Goal: Transaction & Acquisition: Subscribe to service/newsletter

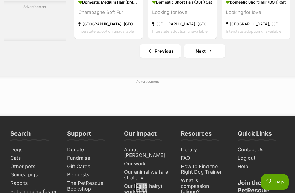
scroll to position [3235, 0]
click at [208, 54] on span "Next page" at bounding box center [210, 51] width 5 height 7
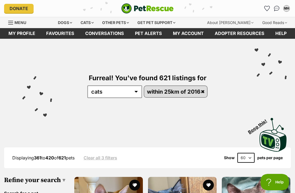
click at [63, 35] on link "Favourites" at bounding box center [60, 33] width 39 height 11
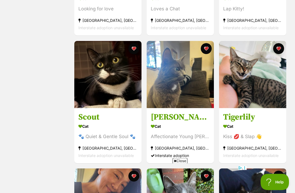
scroll to position [199, 0]
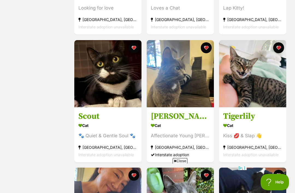
click at [97, 117] on h3 "Scout" at bounding box center [107, 116] width 59 height 10
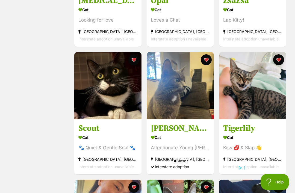
scroll to position [187, 0]
click at [85, 130] on h3 "Scout" at bounding box center [107, 128] width 59 height 10
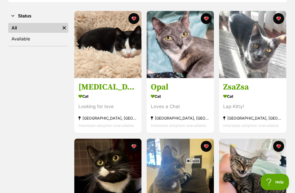
scroll to position [101, 0]
click at [245, 85] on h3 "ZsaZsa" at bounding box center [252, 87] width 59 height 10
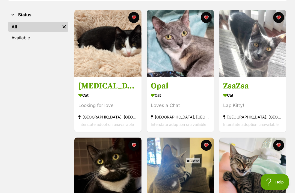
scroll to position [102, 0]
click at [166, 86] on h3 "Opal" at bounding box center [180, 86] width 59 height 10
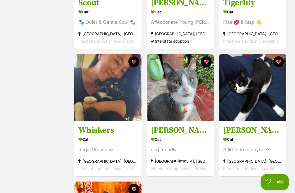
scroll to position [0, 0]
click at [112, 128] on h3 "Whiskers" at bounding box center [107, 130] width 59 height 10
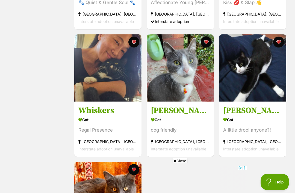
scroll to position [333, 0]
click at [88, 109] on h3 "Whiskers" at bounding box center [107, 110] width 59 height 10
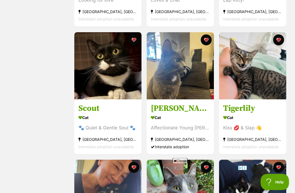
scroll to position [207, 0]
click at [252, 109] on h3 "Tigerlily" at bounding box center [252, 108] width 59 height 10
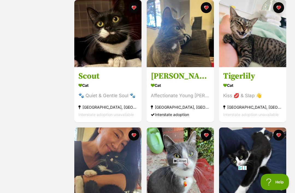
scroll to position [239, 0]
click at [248, 78] on h3 "Tigerlily" at bounding box center [252, 76] width 59 height 10
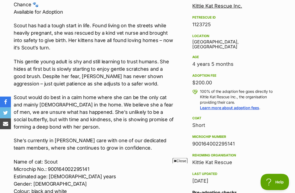
scroll to position [321, 0]
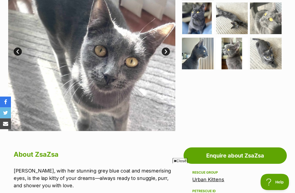
scroll to position [147, 0]
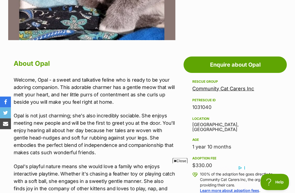
scroll to position [238, 0]
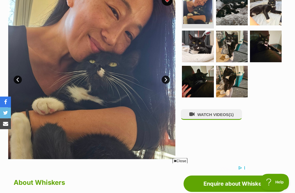
scroll to position [122, 0]
click at [236, 47] on img at bounding box center [232, 47] width 32 height 32
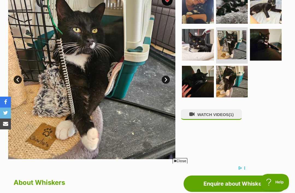
click at [166, 77] on link "Next" at bounding box center [166, 80] width 8 height 8
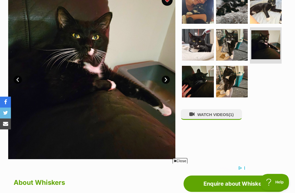
click at [165, 74] on img at bounding box center [91, 75] width 167 height 167
click at [167, 76] on link "Next" at bounding box center [166, 80] width 8 height 8
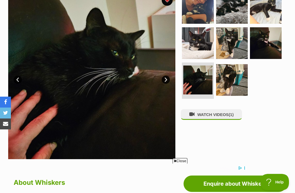
click at [166, 76] on link "Next" at bounding box center [166, 80] width 8 height 8
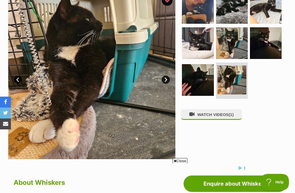
click at [166, 76] on link "Next" at bounding box center [166, 80] width 8 height 8
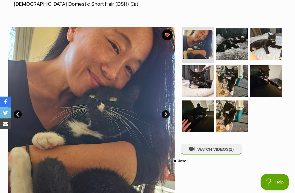
scroll to position [85, 0]
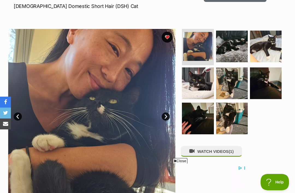
click at [274, 48] on img at bounding box center [266, 47] width 32 height 32
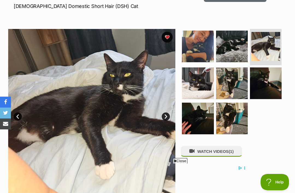
scroll to position [0, 0]
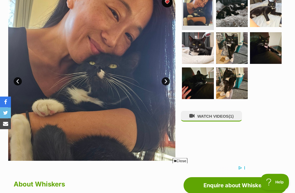
scroll to position [120, 0]
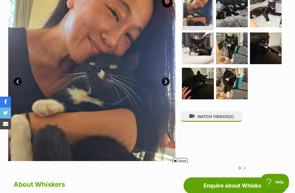
click at [168, 84] on link "Next" at bounding box center [166, 82] width 8 height 8
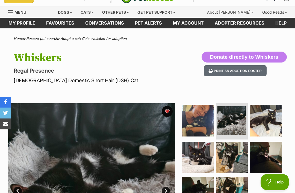
scroll to position [11, 0]
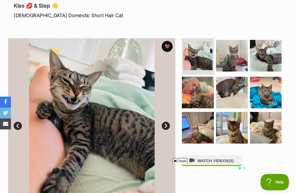
click at [201, 60] on img at bounding box center [197, 55] width 29 height 29
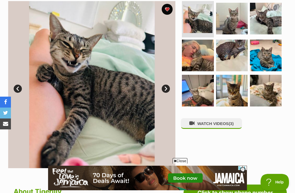
scroll to position [109, 0]
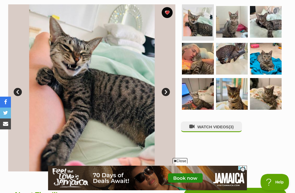
click at [274, 60] on img at bounding box center [266, 59] width 32 height 32
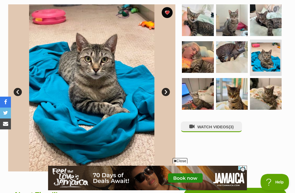
click at [167, 90] on link "Next" at bounding box center [166, 92] width 8 height 8
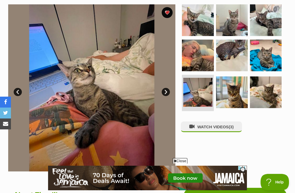
click at [166, 90] on link "Next" at bounding box center [166, 92] width 8 height 8
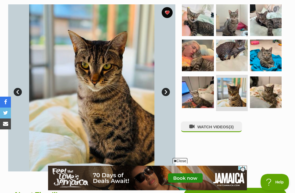
click at [166, 88] on link "Next" at bounding box center [166, 92] width 8 height 8
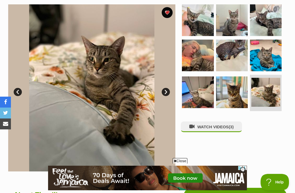
click at [165, 89] on link "Next" at bounding box center [166, 92] width 8 height 8
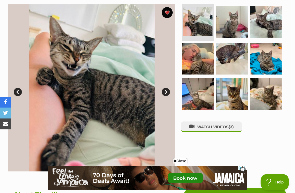
click at [165, 90] on link "Next" at bounding box center [166, 92] width 8 height 8
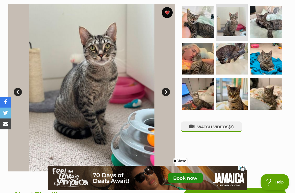
click at [166, 92] on link "Next" at bounding box center [166, 92] width 8 height 8
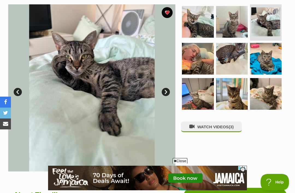
click at [165, 89] on link "Next" at bounding box center [166, 92] width 8 height 8
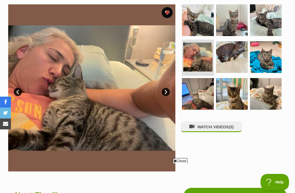
click at [166, 91] on link "Next" at bounding box center [166, 92] width 8 height 8
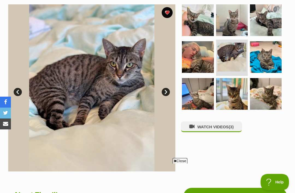
click at [166, 90] on link "Next" at bounding box center [166, 92] width 8 height 8
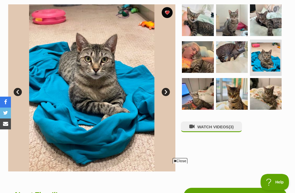
click at [162, 90] on link "Next" at bounding box center [166, 92] width 8 height 8
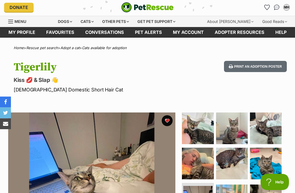
scroll to position [0, 0]
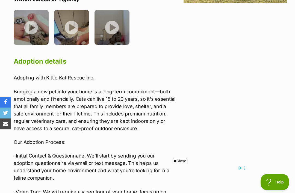
scroll to position [791, 0]
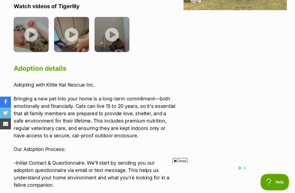
click at [34, 21] on img at bounding box center [31, 34] width 35 height 35
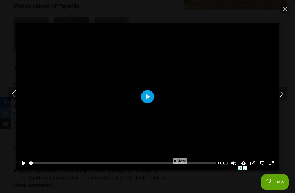
scroll to position [0, 0]
click at [25, 168] on button "Pause Play" at bounding box center [23, 163] width 9 height 9
click at [150, 102] on button "Play" at bounding box center [147, 96] width 13 height 13
click at [150, 103] on button "Play" at bounding box center [147, 96] width 13 height 13
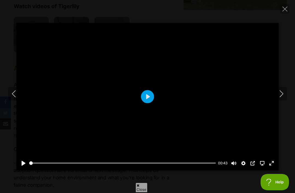
click at [147, 103] on button "Play" at bounding box center [147, 96] width 13 height 13
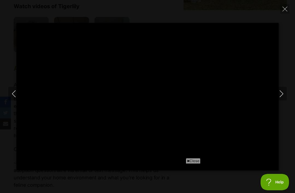
type input "100"
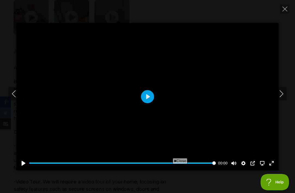
scroll to position [809, 0]
click at [286, 11] on button "Close" at bounding box center [285, 9] width 10 height 10
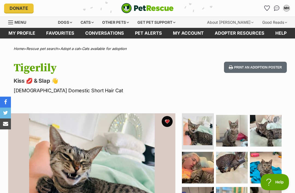
scroll to position [0, 0]
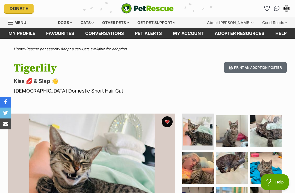
click at [65, 34] on link "Favourites" at bounding box center [60, 33] width 39 height 11
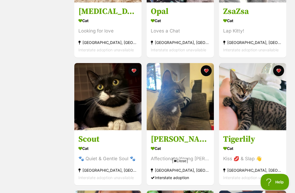
scroll to position [176, 0]
click at [261, 107] on img at bounding box center [252, 96] width 67 height 67
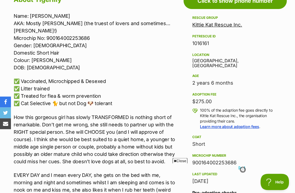
scroll to position [322, 0]
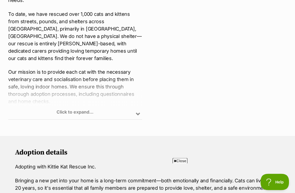
scroll to position [254, 0]
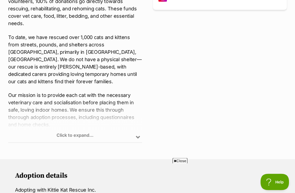
click at [134, 137] on div "Click to expand..." at bounding box center [75, 121] width 134 height 43
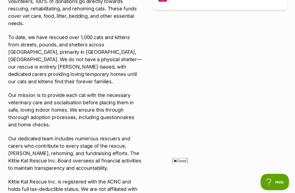
scroll to position [254, 0]
click at [264, 69] on div "Facebook https://kittiekatrescueinc.com.au/ @kittiekatrescue" at bounding box center [220, 94] width 134 height 263
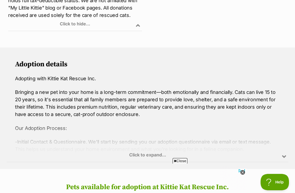
scroll to position [450, 0]
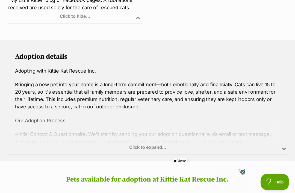
click at [147, 144] on div "Click to expand..." at bounding box center [147, 133] width 281 height 43
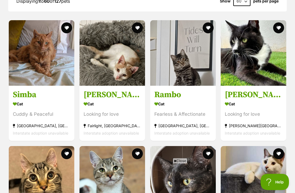
scroll to position [867, 0]
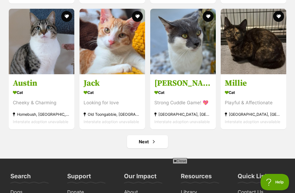
click at [150, 147] on link "Next" at bounding box center [147, 141] width 41 height 13
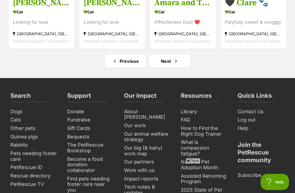
scroll to position [2460, 0]
click at [177, 64] on span "Next page" at bounding box center [175, 61] width 5 height 7
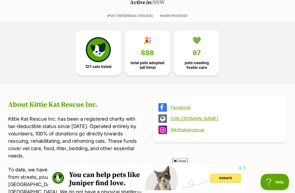
scroll to position [122, 0]
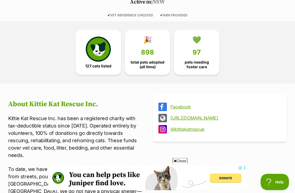
click at [202, 116] on link "[URL][DOMAIN_NAME]" at bounding box center [224, 118] width 109 height 5
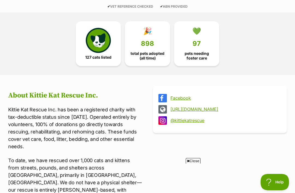
scroll to position [0, 0]
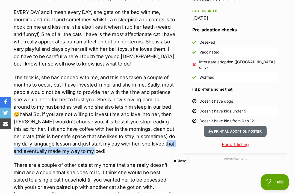
click at [160, 63] on div "Name: [PERSON_NAME] AKA: Mostly [PERSON_NAME] (the truest of lovers and sometim…" at bounding box center [95, 70] width 162 height 443
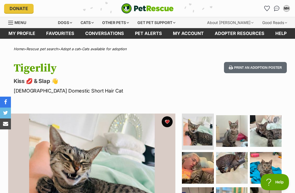
click at [94, 23] on div "Cats" at bounding box center [87, 22] width 21 height 11
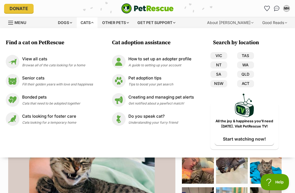
click at [222, 83] on link "NSW" at bounding box center [218, 83] width 17 height 7
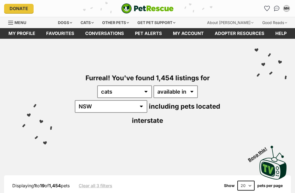
click at [92, 22] on div "Cats" at bounding box center [87, 22] width 21 height 11
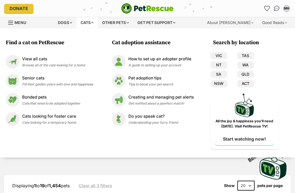
click at [171, 98] on p "Creating and managing pet alerts" at bounding box center [161, 97] width 66 height 6
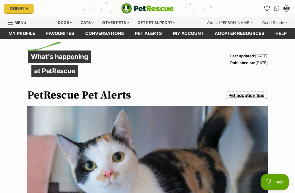
click at [286, 9] on div "MH" at bounding box center [286, 8] width 5 height 5
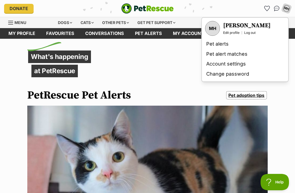
click at [221, 46] on link "Pet alerts" at bounding box center [245, 44] width 82 height 10
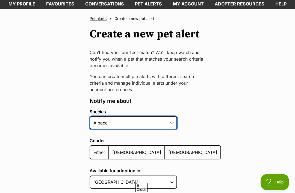
click at [170, 127] on select "Alpaca Bird Cat Chicken Cow Dog Donkey Duck Ferret Fish Goat Goose Guinea Fowl …" at bounding box center [133, 122] width 87 height 13
select select "2"
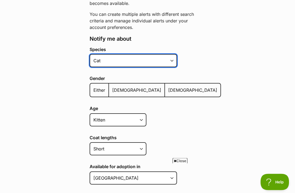
scroll to position [92, 0]
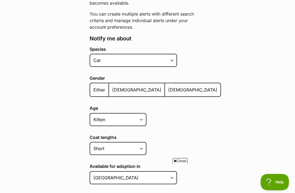
click at [97, 89] on span "Either" at bounding box center [99, 89] width 12 height 5
click at [93, 87] on input "Either" at bounding box center [93, 86] width 0 height 0
radio input "true"
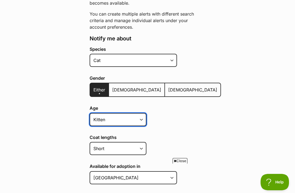
click at [135, 119] on select "Kitten Cat Senior All ages" at bounding box center [118, 119] width 57 height 13
select select "cat"
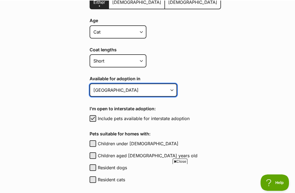
click at [168, 89] on select "[GEOGRAPHIC_DATA] [GEOGRAPHIC_DATA] [GEOGRAPHIC_DATA] [GEOGRAPHIC_DATA] [GEOGRA…" at bounding box center [133, 89] width 87 height 13
select select "1"
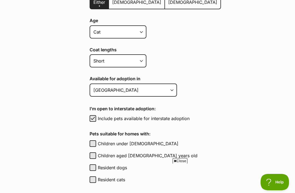
click at [95, 117] on span "button" at bounding box center [92, 118] width 5 height 7
checkbox input "false"
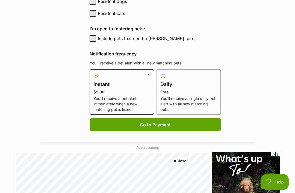
scroll to position [346, 0]
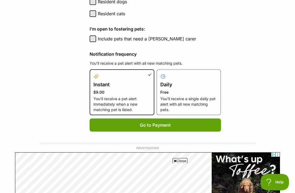
click at [191, 94] on p "Free" at bounding box center [188, 92] width 57 height 5
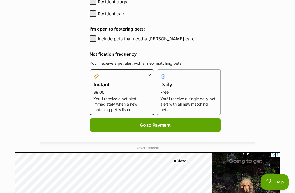
click at [160, 73] on input "Daily Free You’ll receive a single daily pet alert with all new matching pets." at bounding box center [160, 73] width 0 height 0
radio input "true"
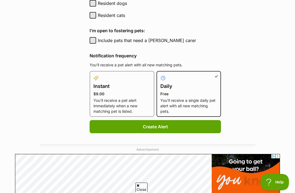
scroll to position [0, 0]
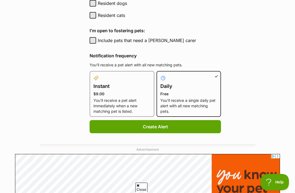
click at [186, 124] on button "Create Alert" at bounding box center [155, 126] width 131 height 13
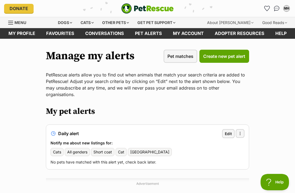
click at [152, 8] on img "PetRescue" at bounding box center [147, 8] width 52 height 10
